Goal: Task Accomplishment & Management: Use online tool/utility

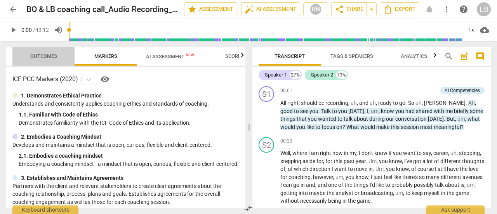
click at [41, 53] on span "Outcomes" at bounding box center [43, 56] width 27 height 6
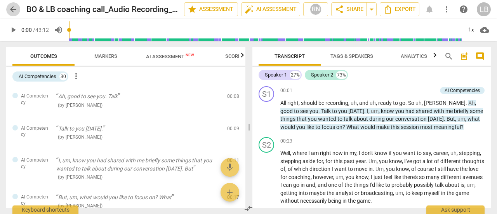
click at [10, 10] on span "arrow_back" at bounding box center [13, 9] width 9 height 9
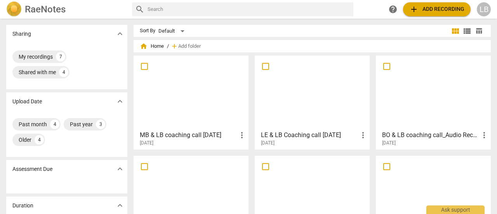
click at [439, 12] on span "add Add recording" at bounding box center [436, 9] width 55 height 9
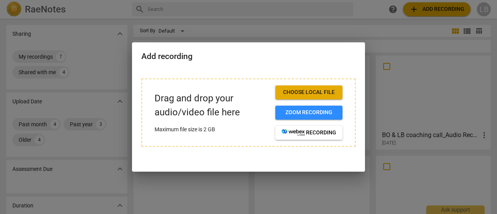
click at [319, 94] on span "Choose local file" at bounding box center [308, 92] width 55 height 8
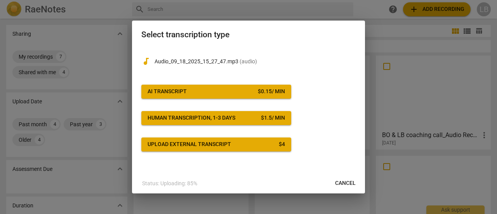
drag, startPoint x: 347, startPoint y: 182, endPoint x: 277, endPoint y: 28, distance: 169.5
click at [348, 180] on span "Cancel" at bounding box center [345, 183] width 21 height 8
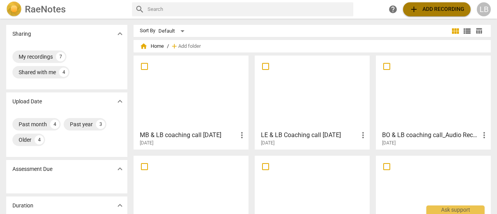
click at [458, 10] on span "add Add recording" at bounding box center [436, 9] width 55 height 9
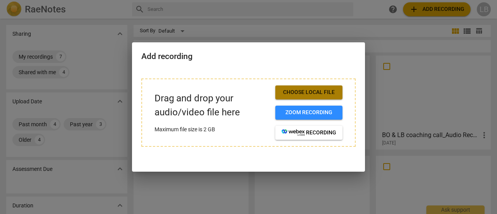
click at [329, 90] on span "Choose local file" at bounding box center [308, 92] width 55 height 8
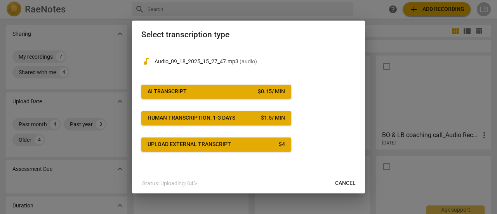
click at [186, 93] on div "AI Transcript" at bounding box center [166, 92] width 39 height 8
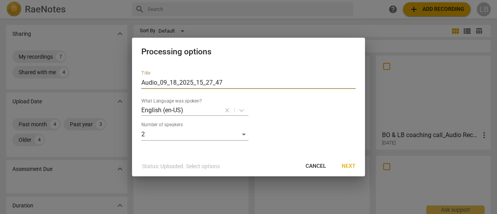
click at [142, 82] on input "Audio_09_18_2025_15_27_47" at bounding box center [248, 82] width 214 height 12
drag, startPoint x: 228, startPoint y: 82, endPoint x: 124, endPoint y: 66, distance: 105.2
click at [122, 69] on div "Processing options Title Audio_09_18_2025_15_27_47 What Language was spoken? En…" at bounding box center [248, 107] width 497 height 214
type input "BO & LB"
drag, startPoint x: 284, startPoint y: 45, endPoint x: 236, endPoint y: 56, distance: 49.1
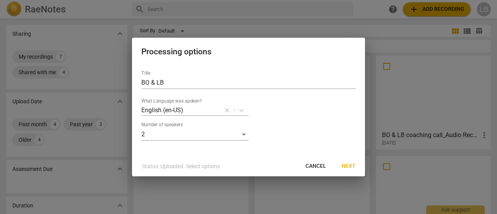
click at [238, 61] on div "Processing options" at bounding box center [248, 51] width 233 height 27
click at [236, 43] on div "Processing options" at bounding box center [248, 51] width 233 height 27
click at [314, 166] on span "Cancel" at bounding box center [315, 166] width 21 height 8
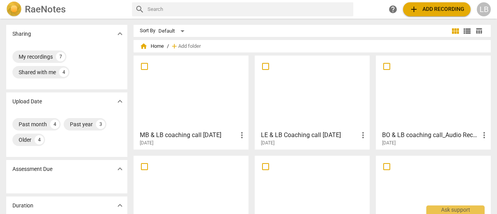
click at [448, 9] on span "add Add recording" at bounding box center [436, 9] width 55 height 9
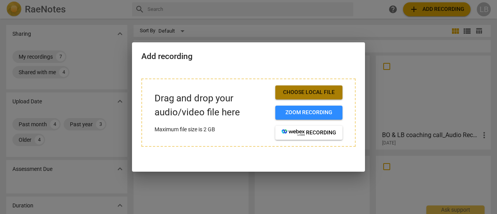
click at [297, 92] on span "Choose local file" at bounding box center [308, 92] width 55 height 8
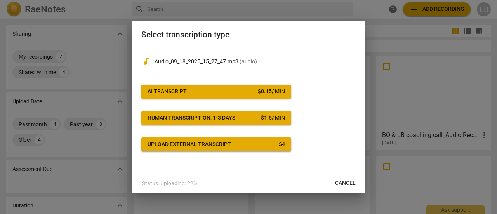
click at [175, 94] on div "AI Transcript" at bounding box center [166, 92] width 39 height 8
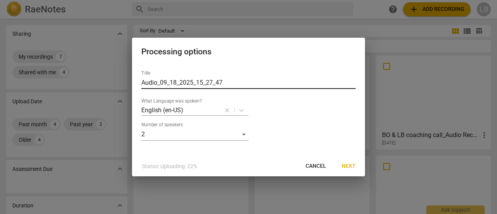
click at [175, 85] on input "Audio_09_18_2025_15_27_47" at bounding box center [248, 82] width 214 height 12
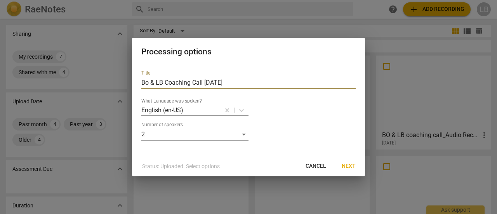
click at [148, 83] on input "Bo & LB Coaching Call 09.18.2025" at bounding box center [248, 82] width 214 height 12
type input "BO & LB Coaching Call [DATE]"
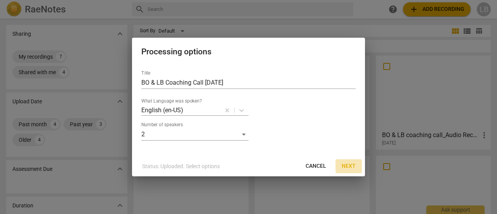
click at [353, 167] on span "Next" at bounding box center [349, 166] width 14 height 8
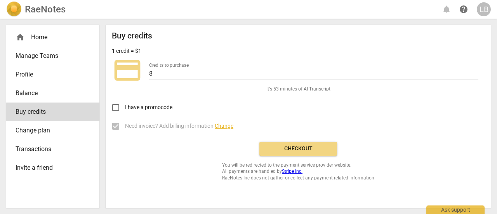
click at [296, 149] on span "Checkout" at bounding box center [297, 149] width 65 height 8
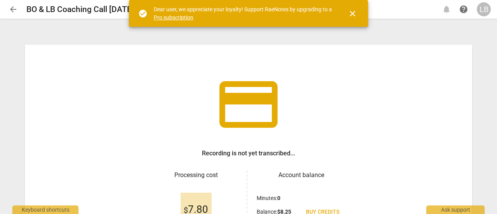
click at [353, 13] on span "close" at bounding box center [352, 13] width 9 height 9
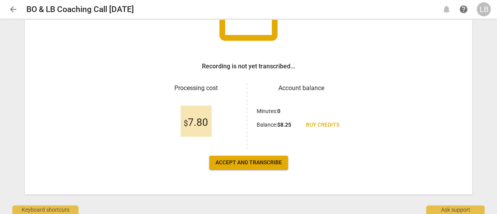
scroll to position [92, 0]
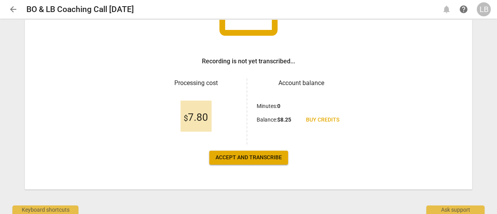
click at [235, 157] on span "Accept and transcribe" at bounding box center [248, 158] width 66 height 8
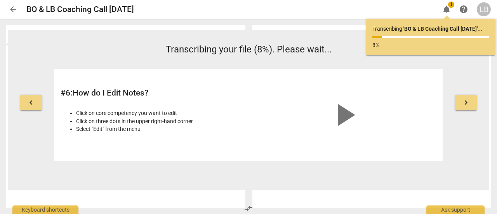
click at [16, 8] on span "arrow_back" at bounding box center [13, 9] width 9 height 9
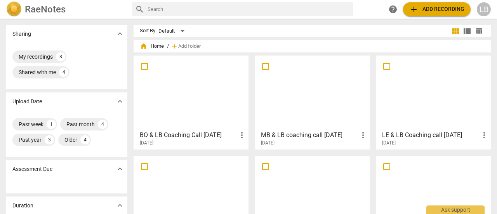
click at [183, 100] on div at bounding box center [190, 92] width 109 height 69
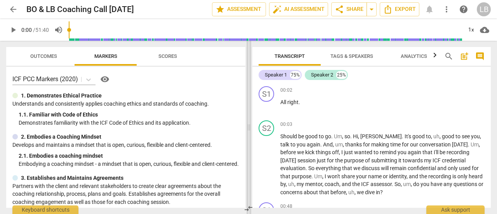
drag, startPoint x: 248, startPoint y: 93, endPoint x: 278, endPoint y: 114, distance: 36.6
click at [251, 114] on span at bounding box center [248, 127] width 5 height 173
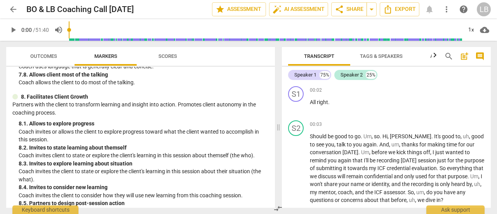
scroll to position [913, 0]
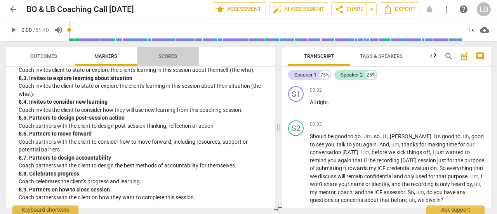
click at [169, 56] on span "Scores" at bounding box center [167, 56] width 19 height 6
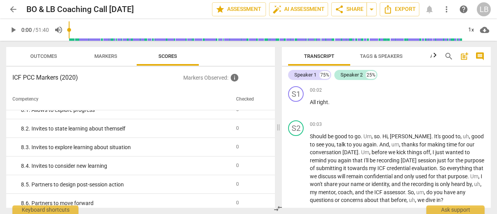
scroll to position [778, 0]
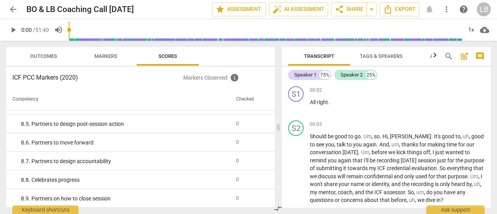
click at [40, 53] on span "Outcomes" at bounding box center [43, 56] width 27 height 6
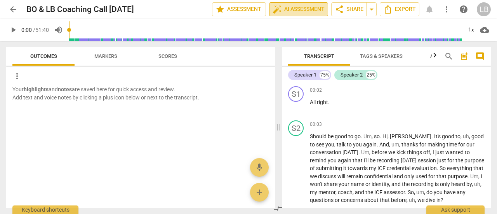
click at [306, 11] on span "auto_fix_high AI Assessment" at bounding box center [298, 9] width 52 height 9
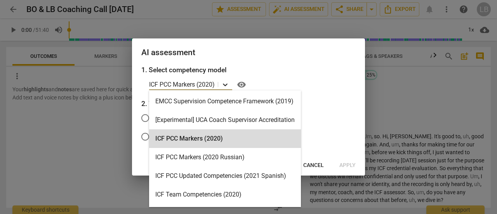
click at [227, 85] on icon at bounding box center [225, 84] width 5 height 3
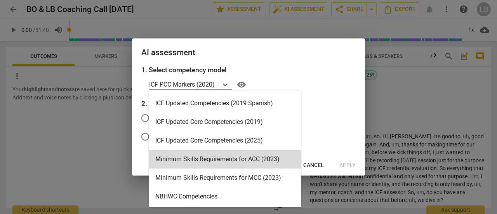
scroll to position [134, 0]
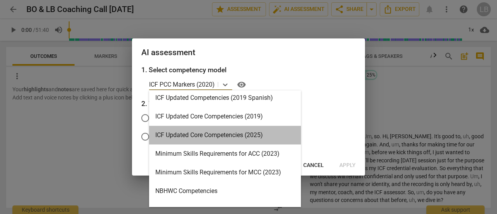
click at [210, 139] on div "ICF Updated Core Competencies (2025)" at bounding box center [225, 135] width 152 height 19
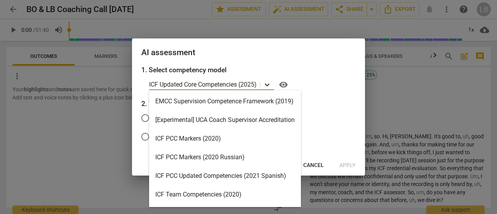
click at [269, 83] on icon at bounding box center [267, 85] width 8 height 8
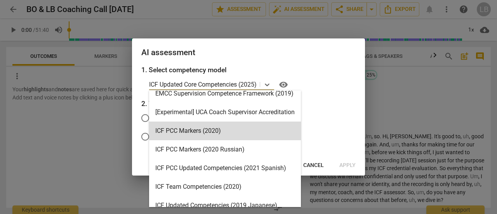
scroll to position [7, 0]
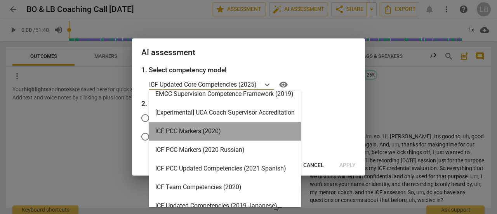
click at [238, 124] on div "ICF PCC Markers (2020)" at bounding box center [225, 131] width 152 height 19
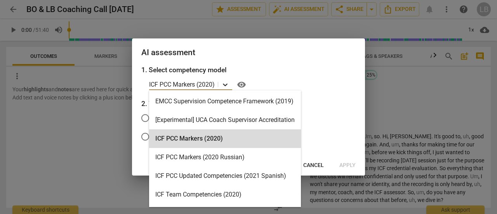
click at [227, 84] on icon at bounding box center [225, 85] width 8 height 8
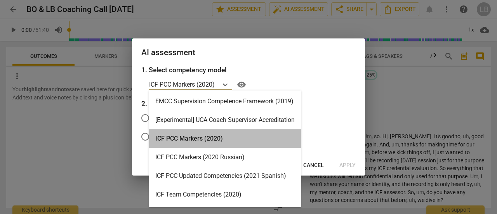
click at [213, 141] on div "ICF PCC Markers (2020)" at bounding box center [225, 138] width 152 height 19
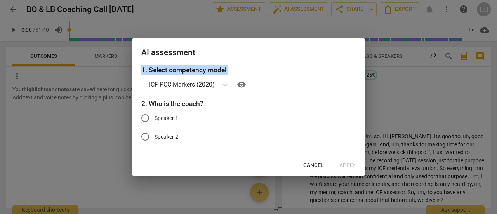
drag, startPoint x: 297, startPoint y: 43, endPoint x: 231, endPoint y: 57, distance: 67.4
click at [219, 64] on div "AI assessment" at bounding box center [248, 51] width 233 height 27
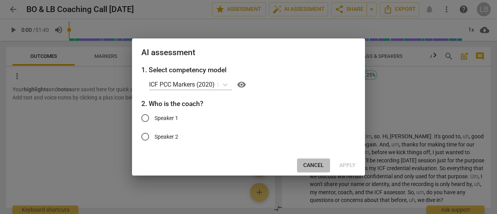
click at [312, 165] on span "Cancel" at bounding box center [313, 165] width 21 height 8
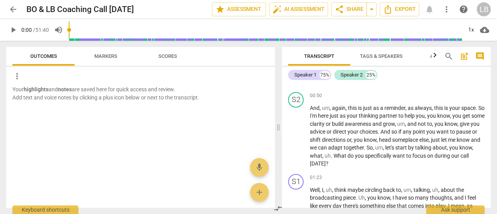
scroll to position [153, 0]
click at [315, 10] on span "auto_fix_high AI Assessment" at bounding box center [298, 9] width 52 height 9
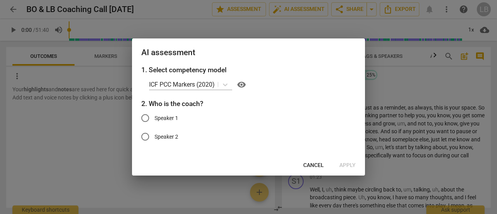
click at [144, 135] on input "Speaker 2" at bounding box center [145, 136] width 19 height 19
radio input "true"
click at [349, 165] on span "Apply" at bounding box center [347, 165] width 16 height 8
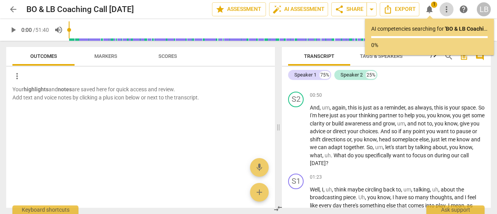
click at [446, 8] on span "more_vert" at bounding box center [446, 9] width 9 height 9
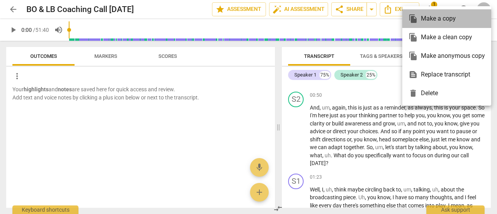
click at [442, 23] on div "file_copy Make a copy" at bounding box center [446, 18] width 76 height 19
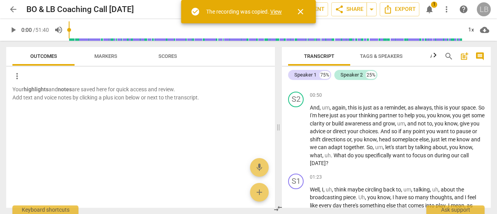
click at [482, 8] on div "LB" at bounding box center [484, 9] width 14 height 14
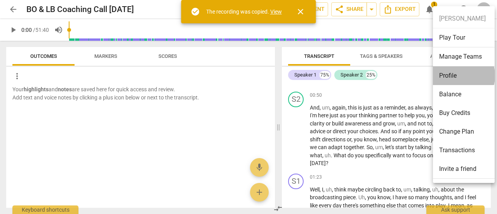
click at [453, 75] on li "Profile" at bounding box center [465, 75] width 64 height 19
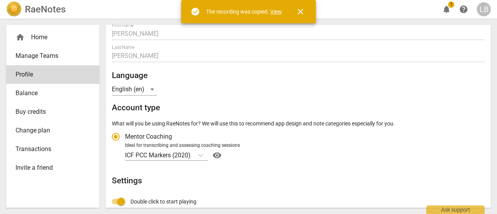
scroll to position [50, 0]
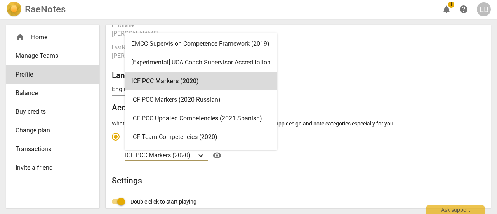
click at [201, 154] on icon "Account type" at bounding box center [201, 155] width 8 height 8
click at [0, 0] on input "Ideal for transcribing and assessing coaching sessions 16 results available. Us…" at bounding box center [0, 0] width 0 height 0
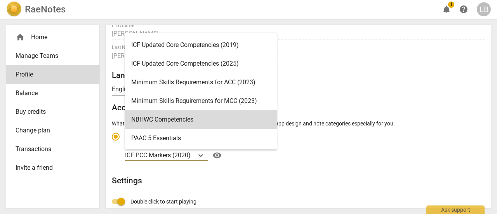
scroll to position [147, 0]
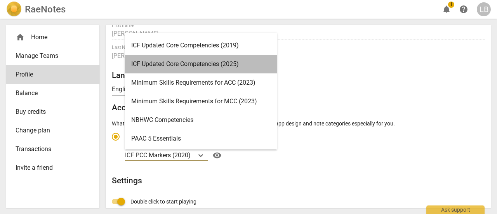
click at [220, 64] on div "ICF Updated Core Competencies (2025)" at bounding box center [201, 64] width 152 height 19
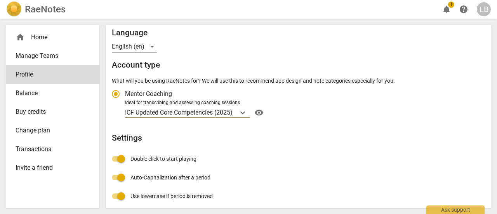
scroll to position [93, 0]
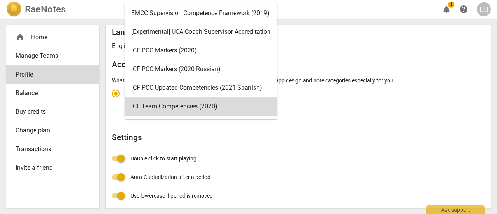
click at [244, 0] on body "RaeNotes notifications 1 help LB home Home Manage Teams Profile Balance Buy cre…" at bounding box center [248, 0] width 497 height 0
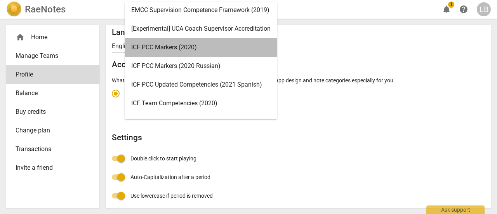
click at [208, 49] on div "ICF PCC Markers (2020)" at bounding box center [201, 47] width 152 height 19
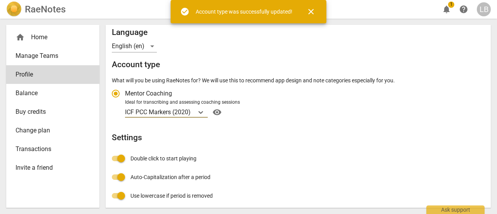
radio input "false"
click at [50, 10] on h2 "RaeNotes" at bounding box center [45, 9] width 41 height 11
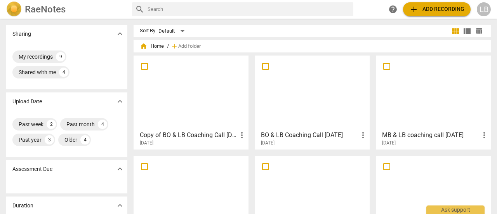
click at [320, 111] on div at bounding box center [311, 92] width 109 height 69
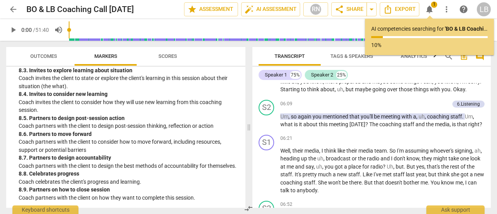
scroll to position [969, 0]
click at [175, 197] on p "Coach partners with the client on how they want to complete this session." at bounding box center [129, 198] width 220 height 8
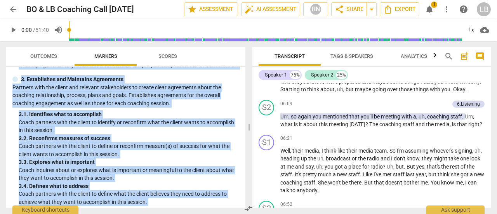
scroll to position [0, 0]
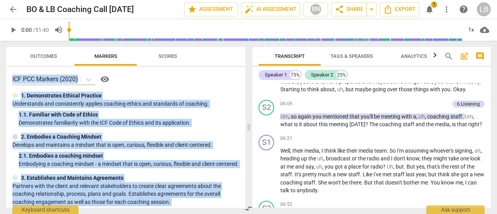
drag, startPoint x: 197, startPoint y: 198, endPoint x: 15, endPoint y: 69, distance: 222.5
click at [15, 69] on div "ICF PCC Markers (2020) visibility 1. Demonstrates Ethical Practice Understands …" at bounding box center [125, 137] width 239 height 141
copy div "ICF PCC Markers (2020) visibility 1. Demonstrates Ethical Practice Understands …"
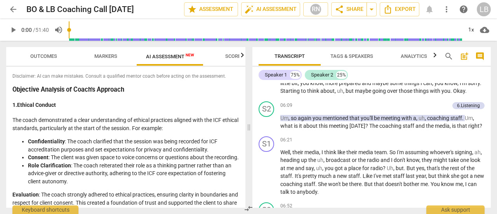
scroll to position [892, 0]
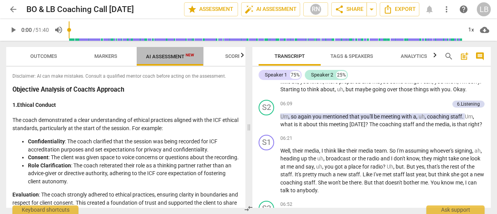
click at [164, 56] on span "AI Assessment New" at bounding box center [170, 57] width 48 height 6
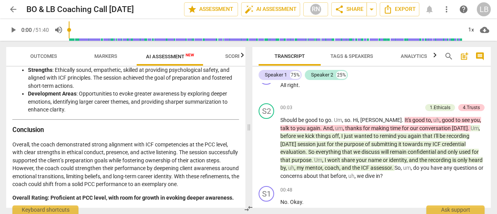
scroll to position [0, 0]
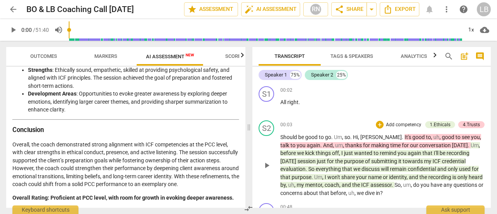
drag, startPoint x: 328, startPoint y: 146, endPoint x: 312, endPoint y: 138, distance: 18.1
click at [312, 138] on span "good" at bounding box center [312, 137] width 14 height 6
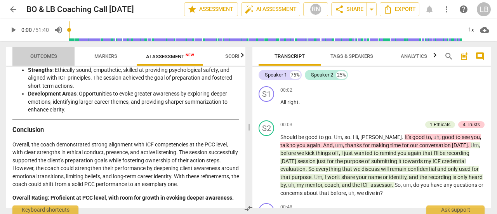
click at [50, 56] on span "Outcomes" at bounding box center [43, 56] width 27 height 6
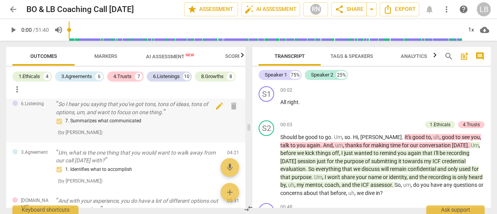
scroll to position [335, 0]
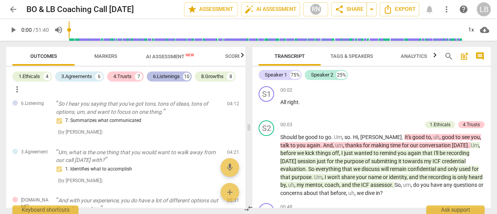
click at [172, 76] on div "6.Listenings" at bounding box center [166, 77] width 27 height 8
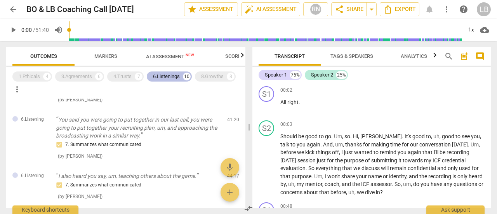
scroll to position [5, 0]
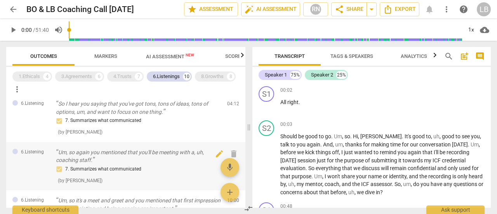
click at [175, 143] on div "6.Listening Um, so again you mentioned that you'll be meeting with a, uh, coach…" at bounding box center [125, 166] width 239 height 49
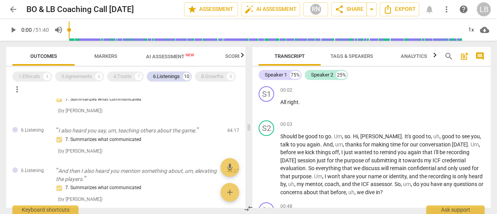
scroll to position [421, 0]
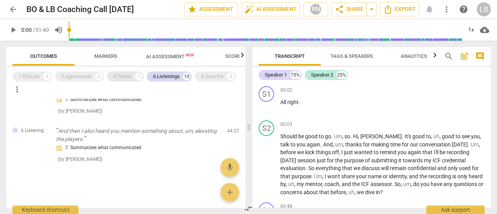
click at [123, 77] on div "4.Trusts" at bounding box center [122, 77] width 18 height 8
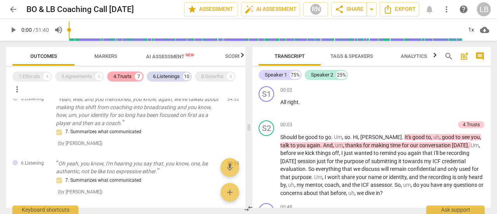
scroll to position [646, 0]
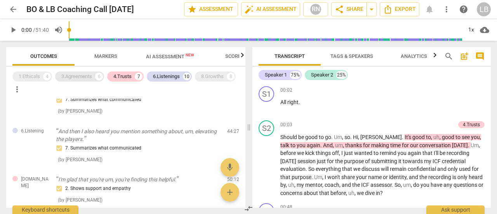
click at [76, 79] on div "3.Agreements" at bounding box center [76, 77] width 31 height 8
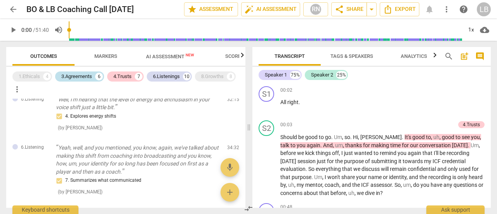
scroll to position [928, 0]
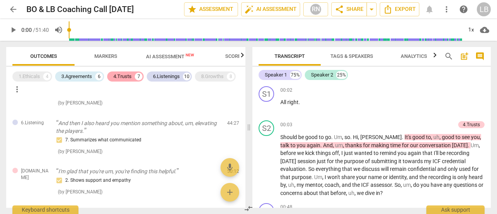
click at [128, 78] on div "4.Trusts" at bounding box center [122, 77] width 18 height 8
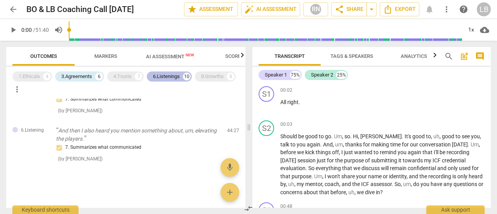
scroll to position [703, 0]
click at [175, 77] on div "6.Listenings" at bounding box center [166, 77] width 27 height 8
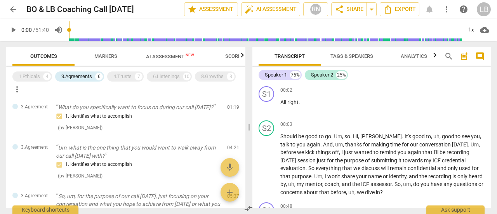
scroll to position [0, 0]
click at [83, 74] on div "3.Agreements" at bounding box center [76, 77] width 31 height 8
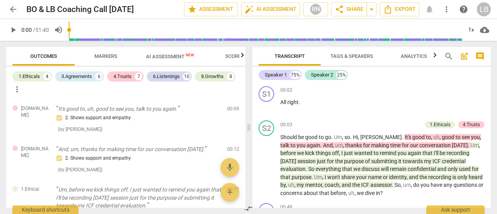
click at [233, 54] on span "Scores" at bounding box center [234, 56] width 19 height 6
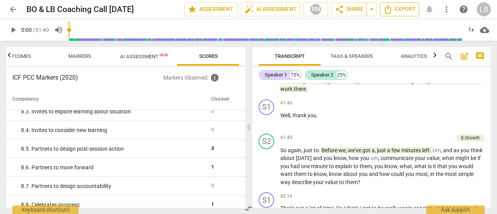
scroll to position [6310, 0]
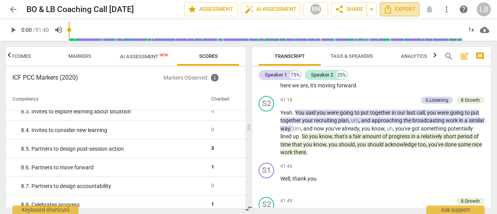
click at [399, 10] on span "Export" at bounding box center [399, 9] width 33 height 9
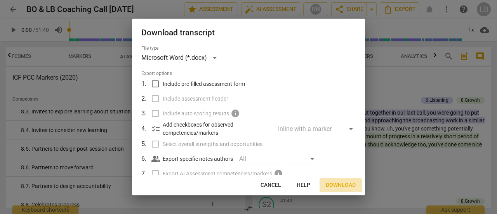
click at [336, 185] on span "Download" at bounding box center [341, 185] width 30 height 8
